Goal: Task Accomplishment & Management: Complete application form

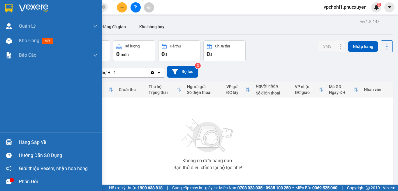
click at [23, 142] on div "Hàng sắp về" at bounding box center [58, 142] width 79 height 9
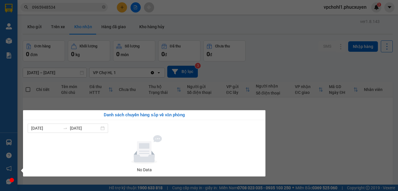
click at [314, 125] on section "Kết quả tìm kiếm ( 2 ) Bộ lọc Mã ĐH Trạng thái Món hàng Thu hộ Tổng cước Chưa c…" at bounding box center [199, 95] width 398 height 191
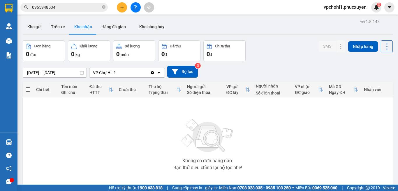
click at [62, 8] on input "0965948534" at bounding box center [66, 7] width 69 height 6
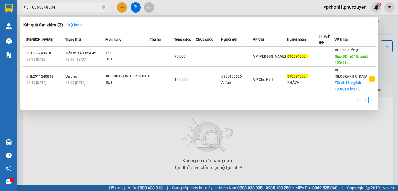
click at [144, 125] on div at bounding box center [199, 95] width 398 height 191
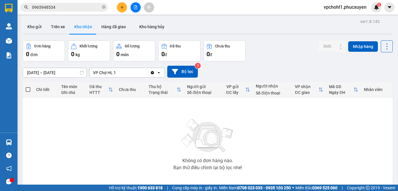
click at [123, 7] on icon "plus" at bounding box center [122, 7] width 4 height 4
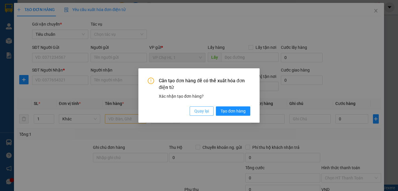
click at [202, 108] on span "Quay lại" at bounding box center [201, 111] width 15 height 6
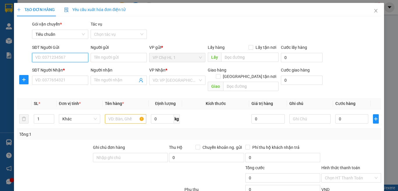
click at [80, 58] on input "SĐT Người Gửi" at bounding box center [60, 57] width 56 height 9
click at [64, 71] on div "0985133626 - a TÁM" at bounding box center [59, 69] width 48 height 6
type input "0985133626"
type input "a TÁM"
checkbox input "true"
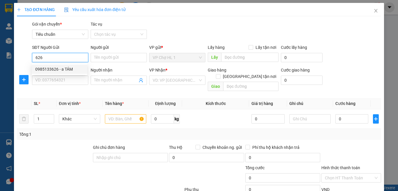
type input "CHỢ"
type input "30.000"
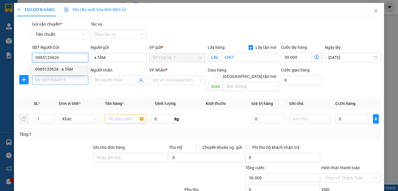
type input "0985133626"
click at [63, 82] on input "SĐT Người Nhận *" at bounding box center [60, 80] width 56 height 9
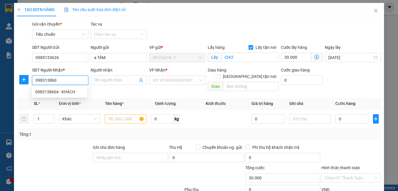
type input "0983138604"
click at [66, 92] on div "0983138604 - KHÁCH" at bounding box center [59, 92] width 48 height 6
type input "KHÁCH"
checkbox input "true"
type input "TÒA NHÀ B,CHUNG CƯ [PERSON_NAME],[GEOGRAPHIC_DATA] ,[GEOGRAPHIC_DATA],[GEOGRAPH…"
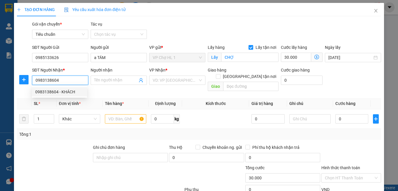
type input "70.000"
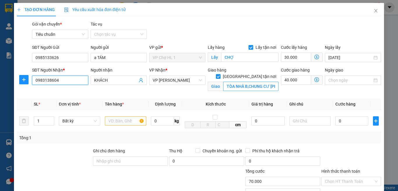
type input "0983138604"
click at [374, 9] on icon "close" at bounding box center [376, 10] width 5 height 5
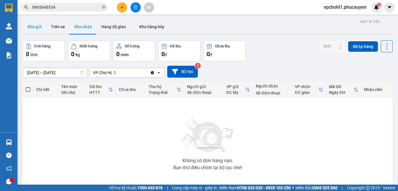
click at [38, 26] on button "Kho gửi" at bounding box center [35, 27] width 24 height 14
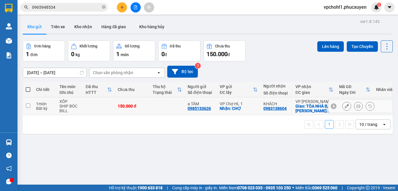
click at [345, 106] on icon at bounding box center [347, 106] width 4 height 4
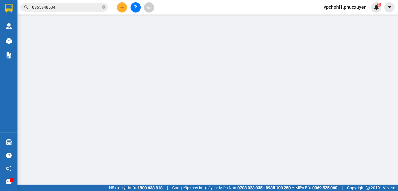
type input "0985133626"
type input "a TÁM"
checkbox input "true"
type input "CHỢ"
type input "0983138604"
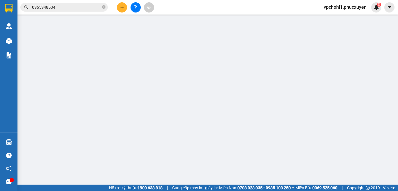
type input "KHÁCH"
checkbox input "true"
type input "TÒA NHÀ B,CHUNG CƯ [PERSON_NAME],[GEOGRAPHIC_DATA] ,[GEOGRAPHIC_DATA],[GEOGRAPH…"
type input "150.000"
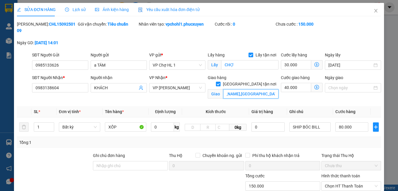
scroll to position [0, 103]
click at [270, 89] on input "TÒA NHÀ B,CHUNG CƯ [PERSON_NAME],[GEOGRAPHIC_DATA] ,[GEOGRAPHIC_DATA],[GEOGRAPH…" at bounding box center [250, 93] width 55 height 9
type input "TÒA NHÀ B,CHUNG CƯ SUNSHIN GREEN ICONIC,[GEOGRAPHIC_DATA],[GEOGRAPHIC_DATA],[GE…"
click at [366, 33] on div "[PERSON_NAME]: CHL1509250109 Gói vận chuyển: Tiêu chuẩn Nhân viên tạo: vpchohl1…" at bounding box center [198, 36] width 365 height 31
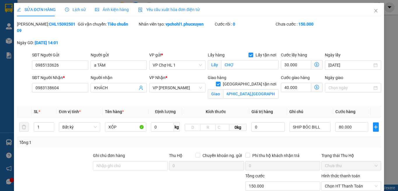
scroll to position [0, 0]
click at [314, 85] on icon "dollar-circle" at bounding box center [316, 87] width 5 height 5
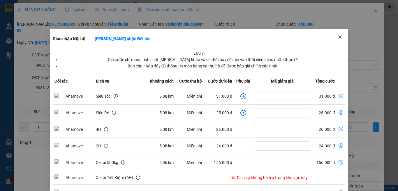
click at [338, 37] on icon "close" at bounding box center [340, 37] width 5 height 5
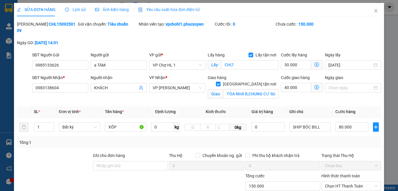
scroll to position [58, 0]
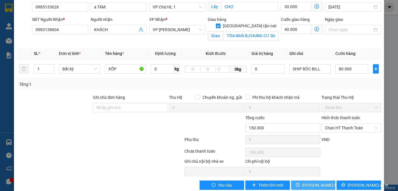
click at [316, 182] on span "[PERSON_NAME] thay đổi" at bounding box center [325, 185] width 47 height 6
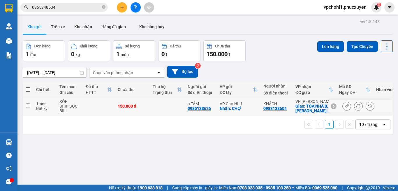
click at [356, 107] on icon at bounding box center [358, 106] width 4 height 4
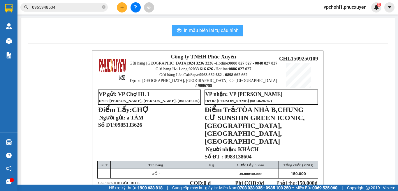
click at [227, 29] on span "In mẫu biên lai tự cấu hình" at bounding box center [211, 30] width 55 height 7
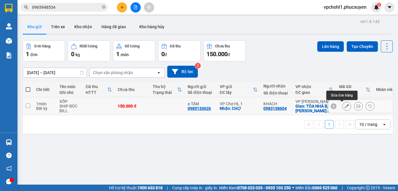
click at [345, 106] on icon at bounding box center [347, 106] width 4 height 4
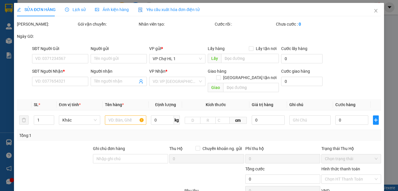
type input "0985133626"
type input "a TÁM"
checkbox input "true"
type input "CHỢ"
type input "0983138604"
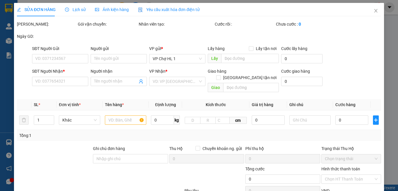
type input "KHÁCH"
checkbox input "true"
type input "TÒA NHÀ B,CHUNG CƯ SUNSHIN GREEN ICONIC,[GEOGRAPHIC_DATA],[GEOGRAPHIC_DATA],[GE…"
type input "150.000"
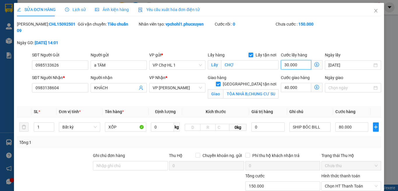
click at [297, 60] on input "30.000" at bounding box center [296, 64] width 30 height 9
type input "120.002"
type input "2"
type input "120.020"
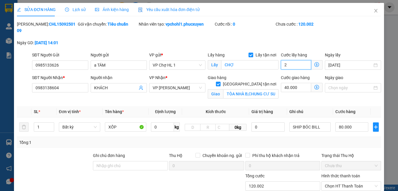
type input "120.020"
type input "20"
click at [329, 34] on div "[PERSON_NAME]: CHL1509250109 Gói vận chuyển: Tiêu chuẩn Nhân viên tạo: vpchohl1…" at bounding box center [198, 36] width 365 height 31
type input "140.000"
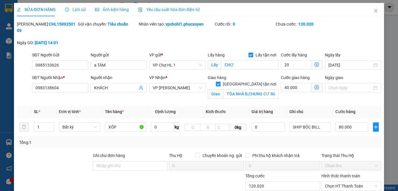
type input "20.000"
click at [356, 123] on input "80.000" at bounding box center [351, 127] width 33 height 9
type input "60.009"
type input "90"
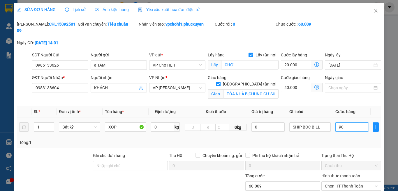
type input "60.090"
type input "90"
type input "150.000"
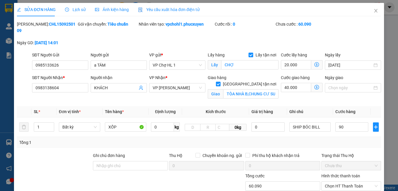
type input "90.000"
click at [350, 39] on div "[PERSON_NAME]: CHL1509250109 Gói vận chuyển: Tiêu chuẩn Nhân viên tạo: vpchohl1…" at bounding box center [198, 36] width 365 height 31
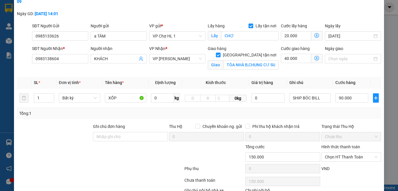
scroll to position [62, 0]
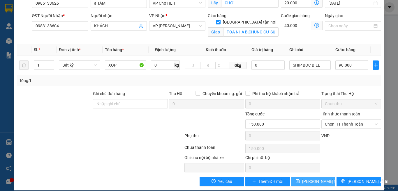
click at [320, 179] on span "[PERSON_NAME] thay đổi" at bounding box center [325, 182] width 47 height 6
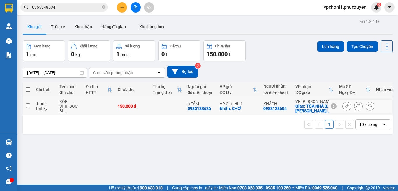
click at [27, 105] on input "checkbox" at bounding box center [28, 106] width 4 height 4
checkbox input "true"
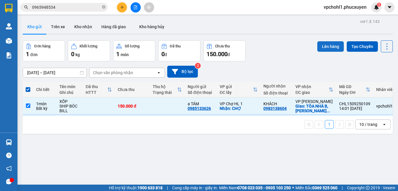
click at [324, 45] on button "Lên hàng" at bounding box center [330, 46] width 27 height 10
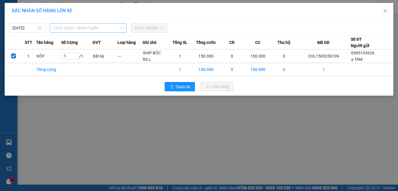
click at [84, 27] on span "Chọn tuyến - nhóm tuyến" at bounding box center [88, 28] width 70 height 9
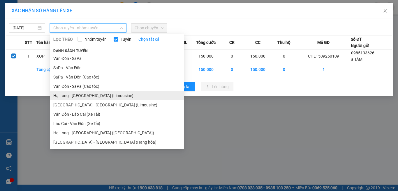
click at [92, 96] on li "Hạ Long - [GEOGRAPHIC_DATA] (Limousine)" at bounding box center [117, 95] width 134 height 9
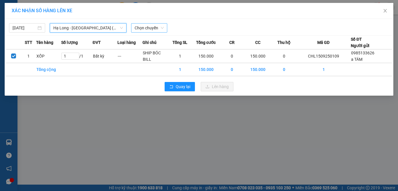
click at [143, 29] on span "Chọn chuyến" at bounding box center [149, 28] width 29 height 9
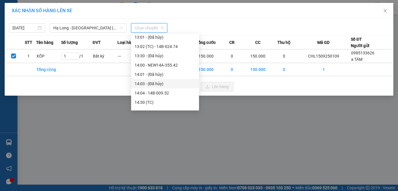
scroll to position [350, 0]
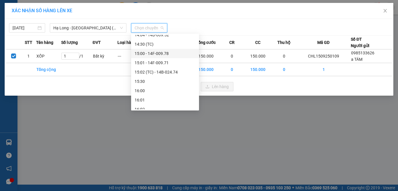
click at [165, 53] on div "15:00 - 14F-009.78" at bounding box center [165, 53] width 61 height 6
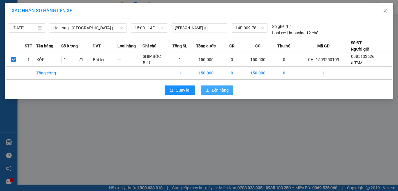
click at [212, 91] on span "Lên hàng" at bounding box center [220, 90] width 17 height 6
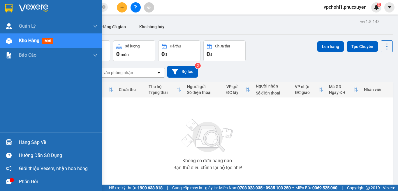
click at [23, 145] on div "Hàng sắp về" at bounding box center [58, 142] width 79 height 9
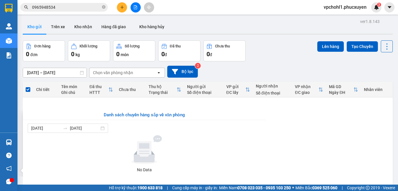
click at [350, 147] on section "Kết quả tìm kiếm ( 2 ) Bộ lọc Mã ĐH Trạng thái Món hàng Thu hộ Tổng cước Chưa c…" at bounding box center [199, 95] width 398 height 191
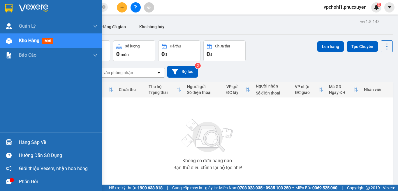
click at [27, 142] on div "Hàng sắp về" at bounding box center [58, 142] width 79 height 9
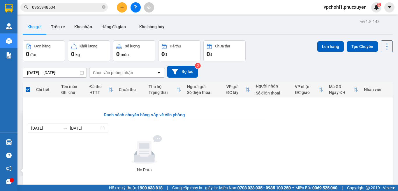
click at [301, 135] on section "Kết quả tìm kiếm ( 2 ) Bộ lọc Mã ĐH Trạng thái Món hàng Thu hộ Tổng cước Chưa c…" at bounding box center [199, 95] width 398 height 191
